Goal: Transaction & Acquisition: Purchase product/service

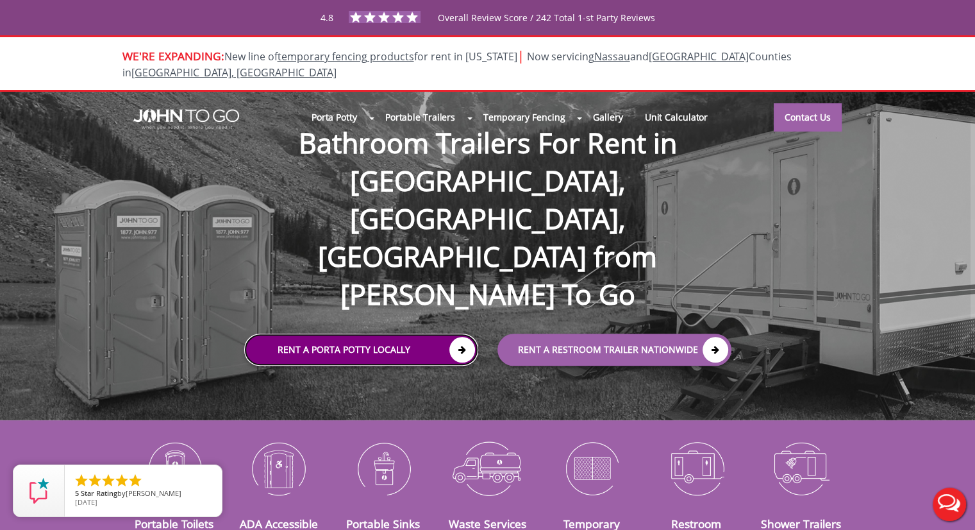
click at [403, 333] on link "Rent a Porta Potty Locally" at bounding box center [361, 349] width 234 height 32
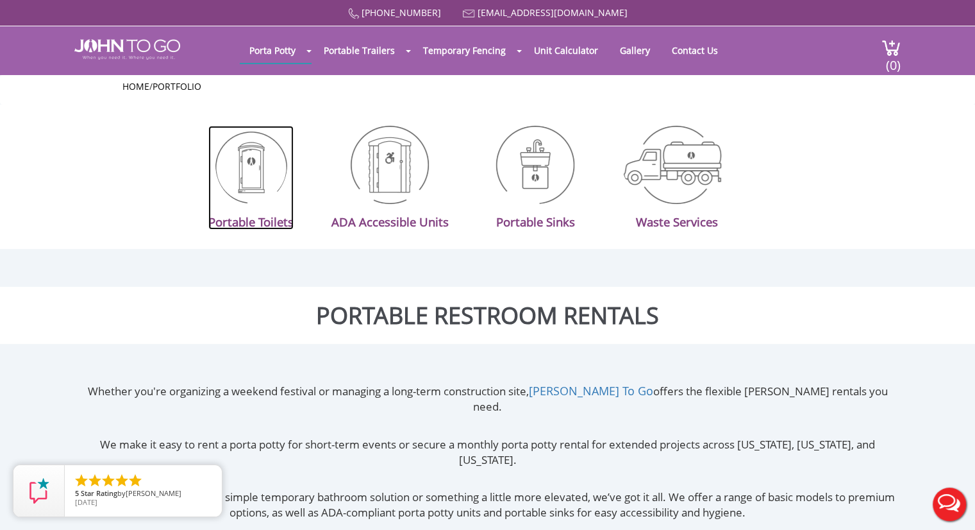
click at [263, 173] on img at bounding box center [251, 165] width 72 height 78
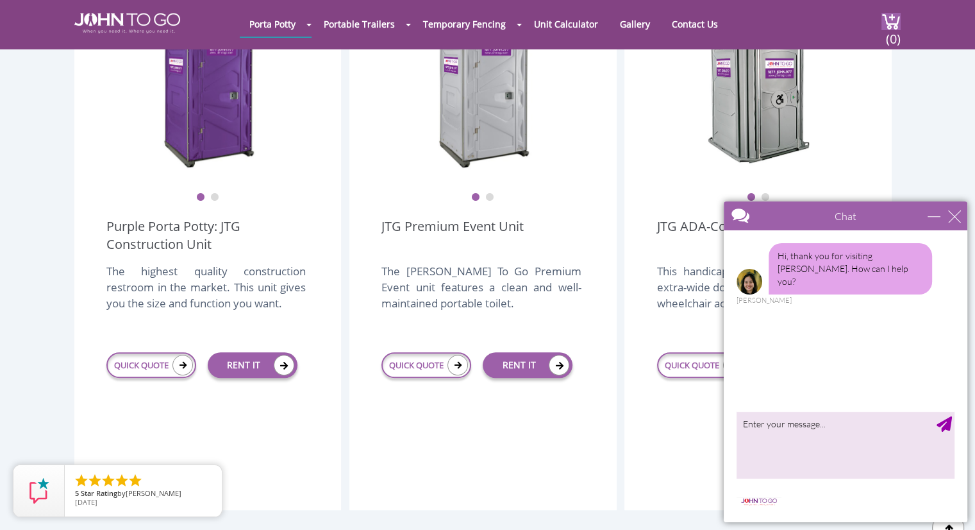
scroll to position [557, 0]
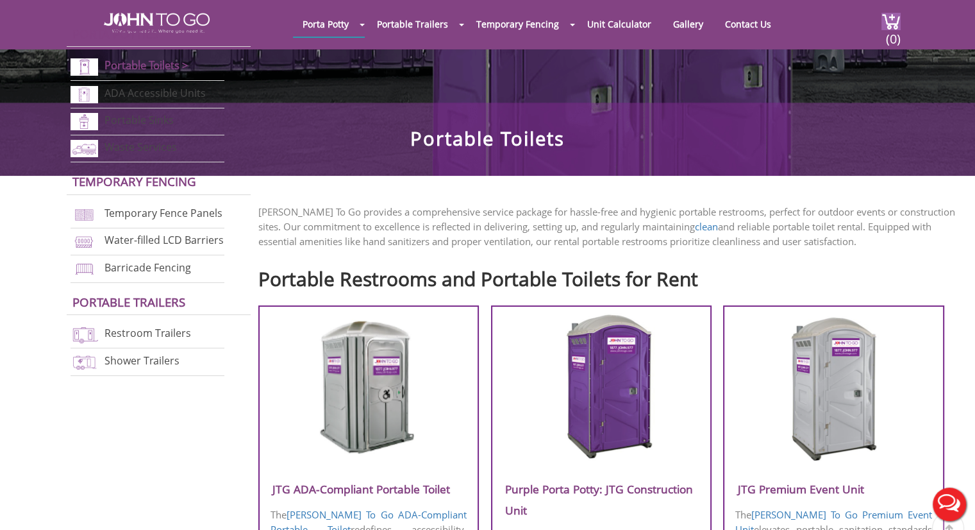
scroll to position [449, 0]
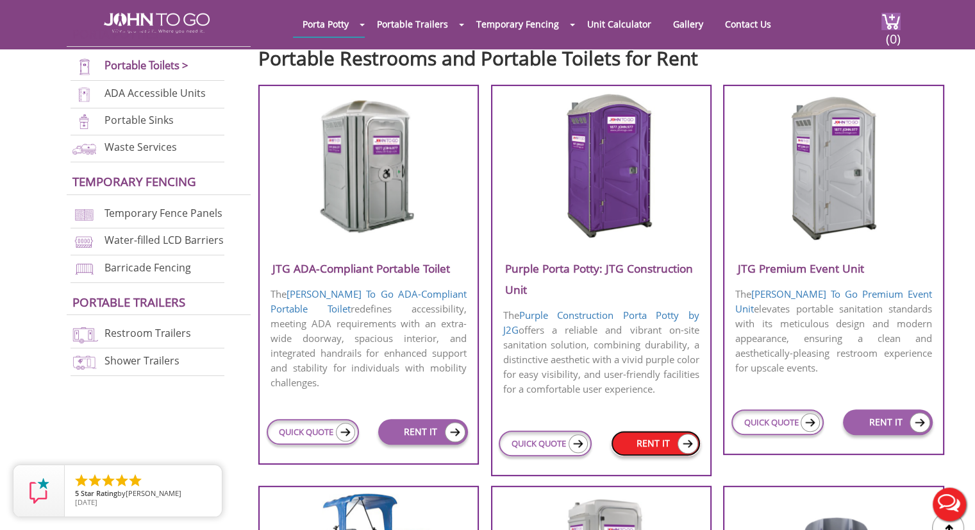
click at [650, 439] on link "RENT IT" at bounding box center [656, 443] width 90 height 26
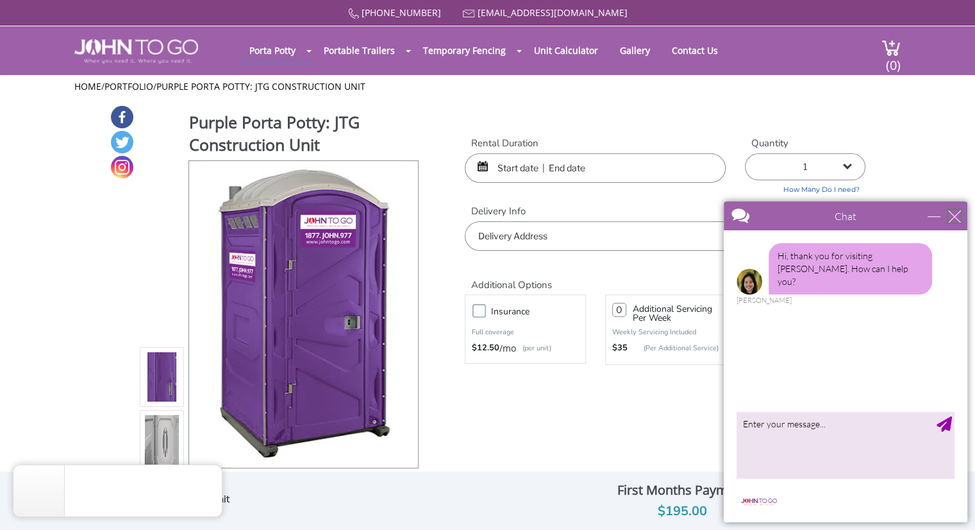
click at [951, 215] on div "close" at bounding box center [954, 216] width 13 height 13
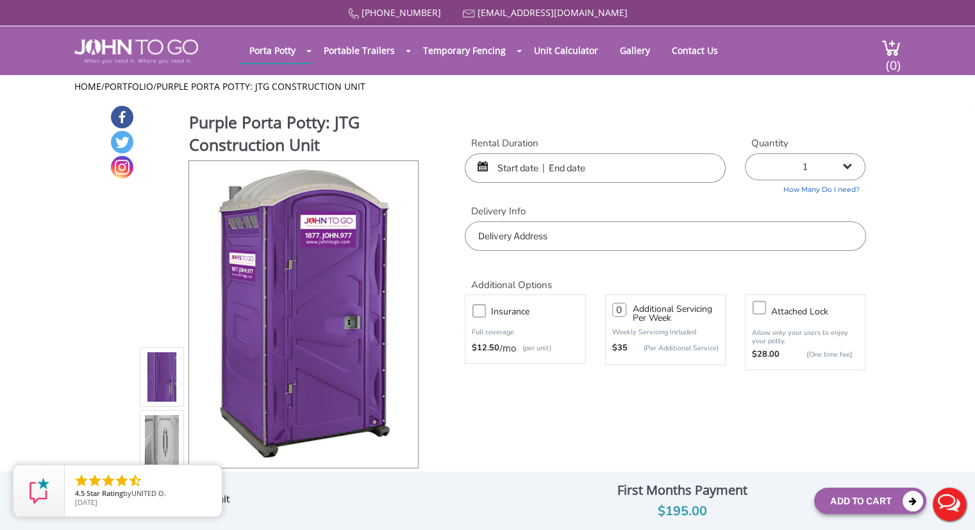
click at [657, 439] on div "Purple Porta Potty: JTG Construction Unit View feature & specs Download Pdf Pro…" at bounding box center [488, 303] width 757 height 397
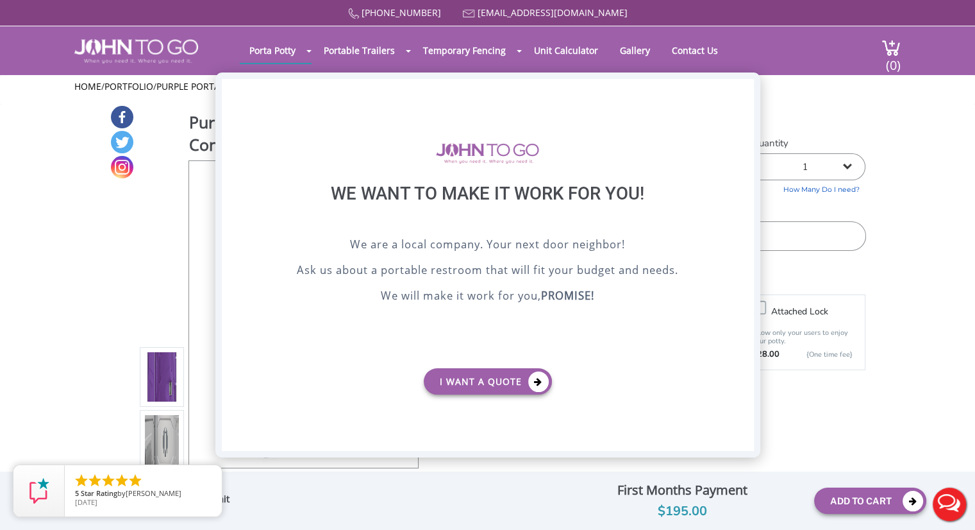
click at [746, 91] on div "X" at bounding box center [743, 90] width 20 height 22
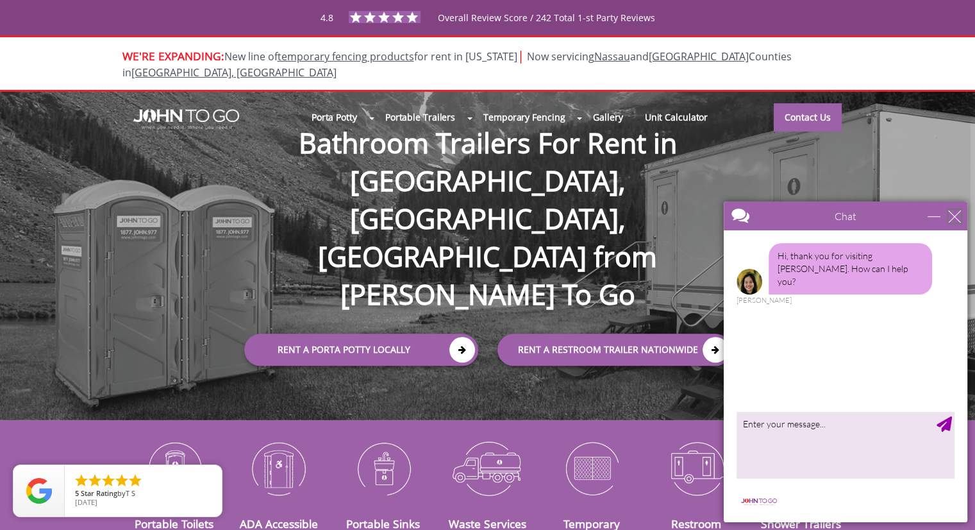
click at [949, 211] on div "close" at bounding box center [954, 216] width 13 height 13
